Goal: Navigation & Orientation: Find specific page/section

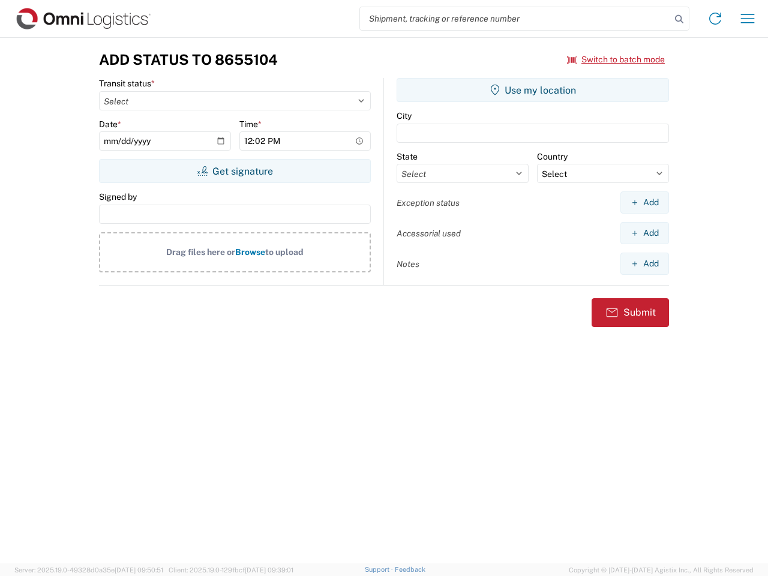
click at [515, 19] on input "search" at bounding box center [515, 18] width 311 height 23
click at [679, 19] on icon at bounding box center [679, 19] width 17 height 17
click at [715, 19] on icon at bounding box center [714, 18] width 19 height 19
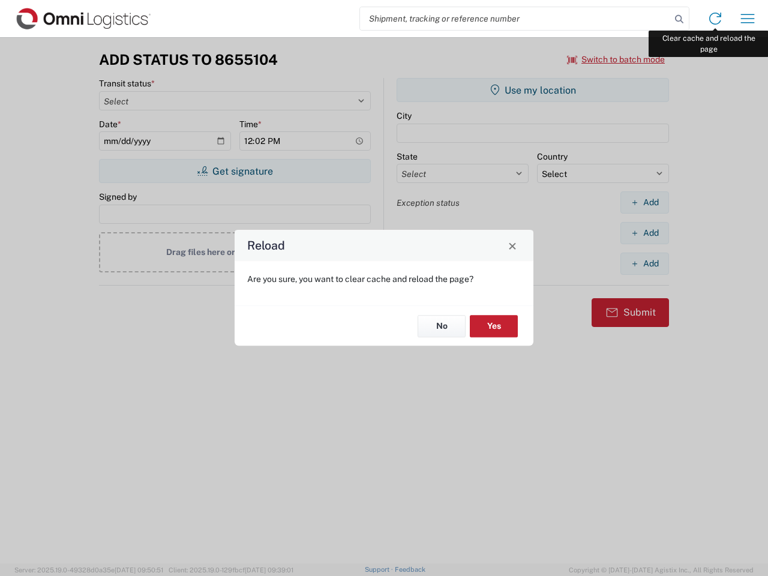
click at [747, 19] on div "Reload Are you sure, you want to clear cache and reload the page? No Yes" at bounding box center [384, 288] width 768 height 576
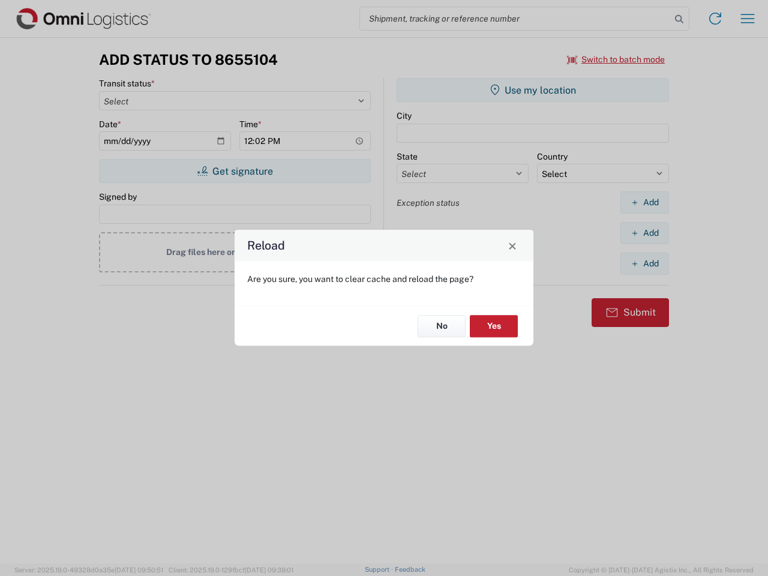
click at [616, 59] on div "Reload Are you sure, you want to clear cache and reload the page? No Yes" at bounding box center [384, 288] width 768 height 576
click at [235, 171] on div "Reload Are you sure, you want to clear cache and reload the page? No Yes" at bounding box center [384, 288] width 768 height 576
click at [533, 90] on div "Reload Are you sure, you want to clear cache and reload the page? No Yes" at bounding box center [384, 288] width 768 height 576
click at [644, 202] on div "Reload Are you sure, you want to clear cache and reload the page? No Yes" at bounding box center [384, 288] width 768 height 576
click at [644, 233] on div "Reload Are you sure, you want to clear cache and reload the page? No Yes" at bounding box center [384, 288] width 768 height 576
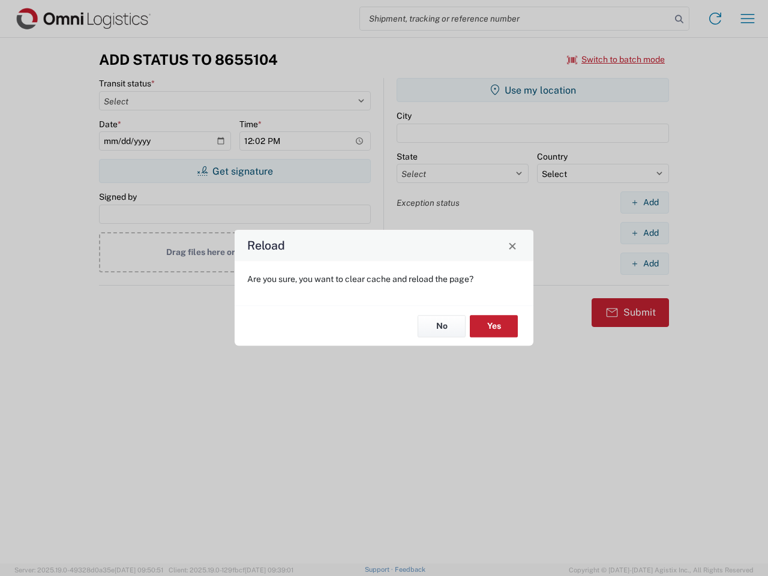
click at [644, 263] on div "Reload Are you sure, you want to clear cache and reload the page? No Yes" at bounding box center [384, 288] width 768 height 576
